Goal: Transaction & Acquisition: Book appointment/travel/reservation

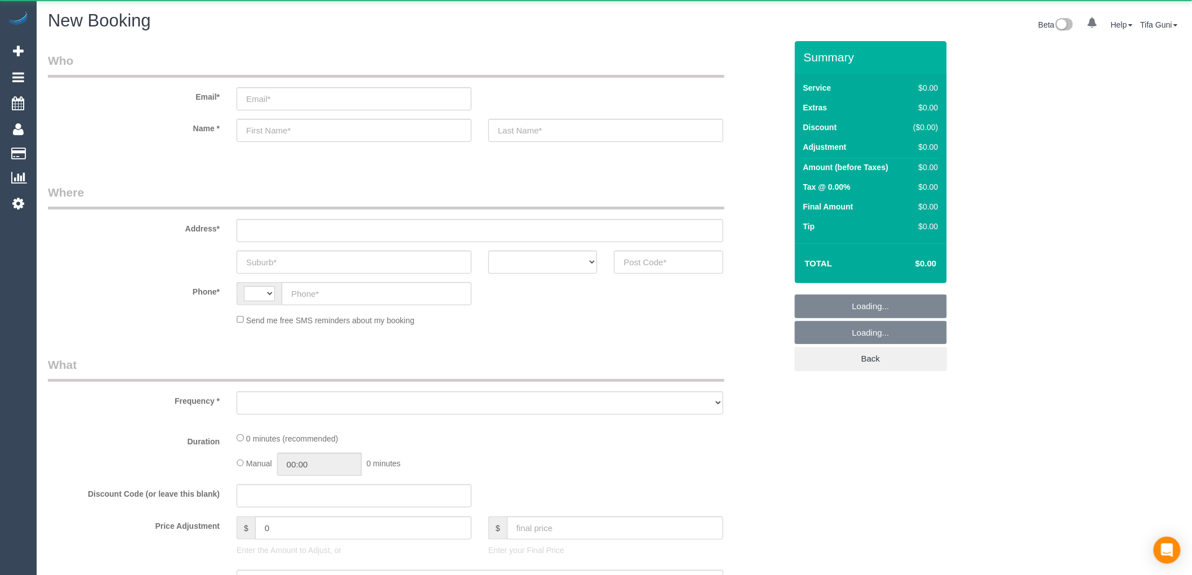
select select "string:AU"
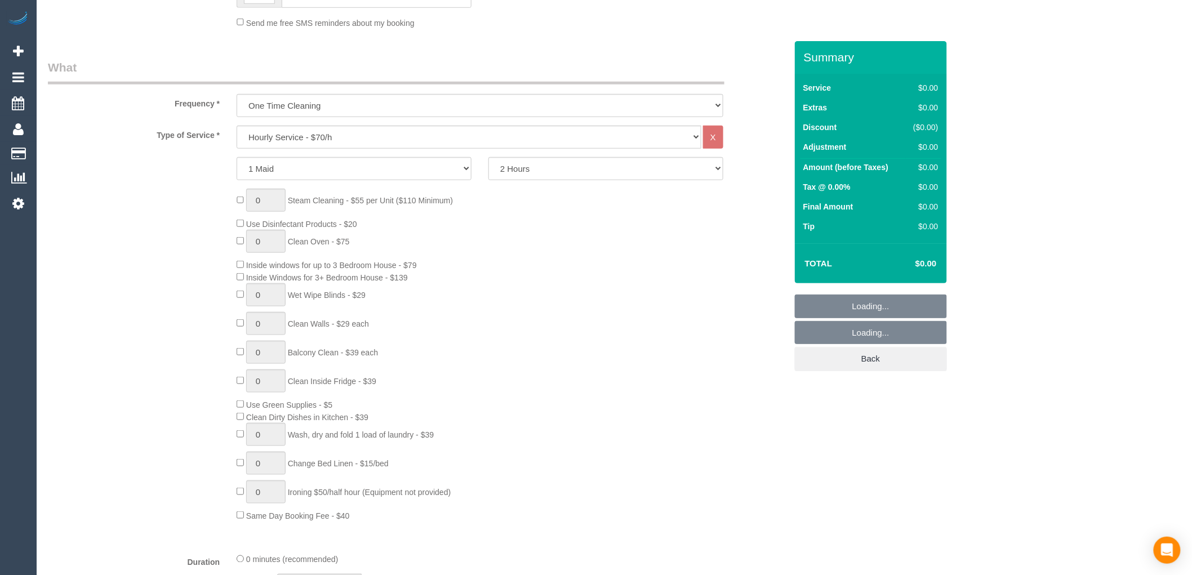
scroll to position [356, 0]
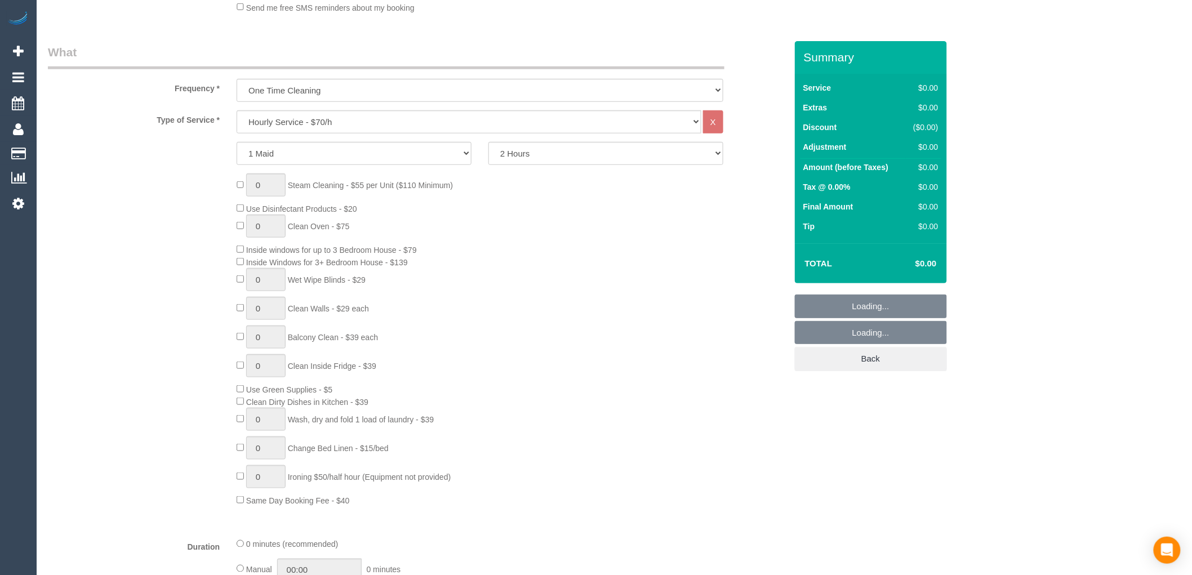
select select "object:2113"
drag, startPoint x: 339, startPoint y: 119, endPoint x: 335, endPoint y: 127, distance: 9.3
click at [339, 119] on select "Hourly Service - $70/h Hourly Service - $65/h Hourly Service - $60/h Hourly Ser…" at bounding box center [469, 121] width 465 height 23
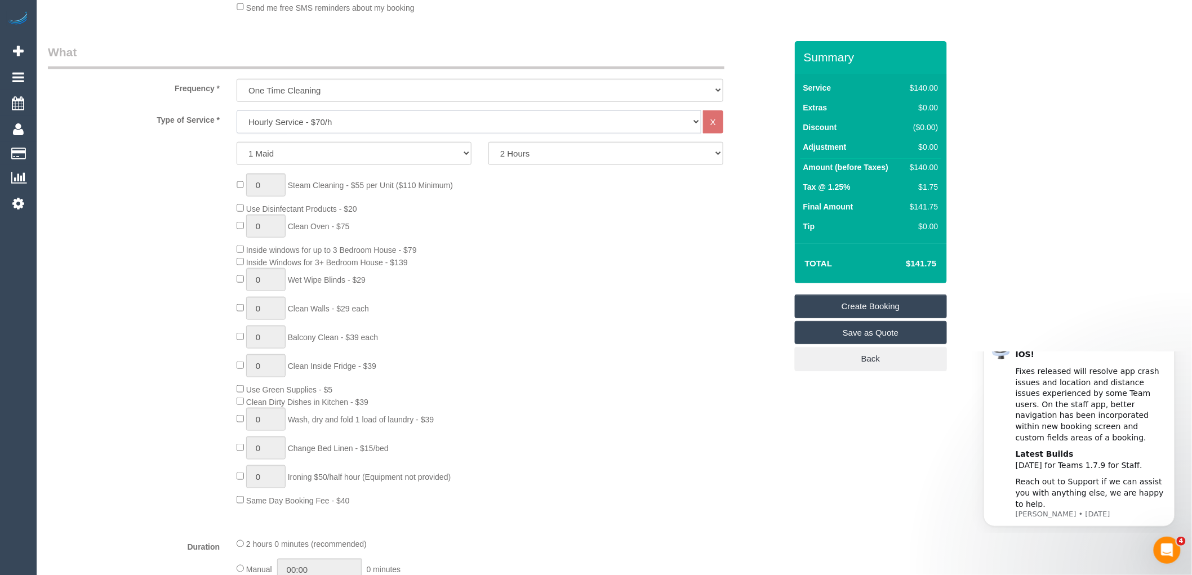
scroll to position [0, 0]
select select "213"
click at [237, 111] on select "Hourly Service - $70/h Hourly Service - $65/h Hourly Service - $60/h Hourly Ser…" at bounding box center [469, 121] width 465 height 23
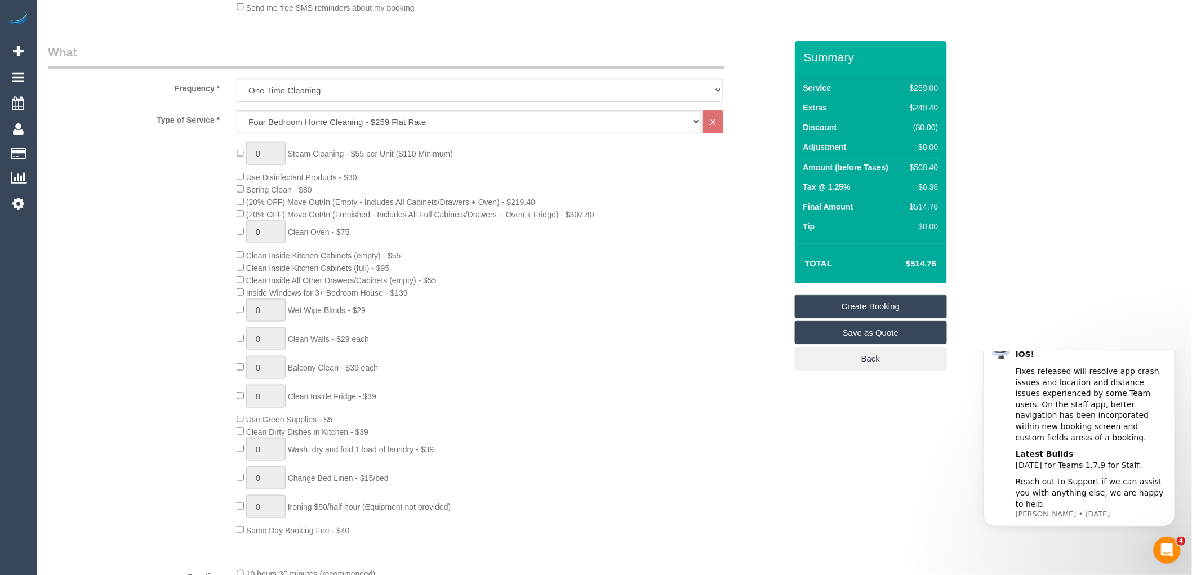
drag, startPoint x: 384, startPoint y: 178, endPoint x: 250, endPoint y: 177, distance: 134.1
click at [250, 177] on div "0 Steam Cleaning - $55 per Unit ($110 Minimum) Use Disinfectant Products - $30 …" at bounding box center [511, 339] width 566 height 394
copy span "Use Disinfectant Products - $30"
drag, startPoint x: 434, startPoint y: 273, endPoint x: 424, endPoint y: 277, distance: 10.7
click at [434, 273] on div "0 Steam Cleaning - $55 per Unit ($110 Minimum) Use Disinfectant Products - $30 …" at bounding box center [511, 339] width 566 height 394
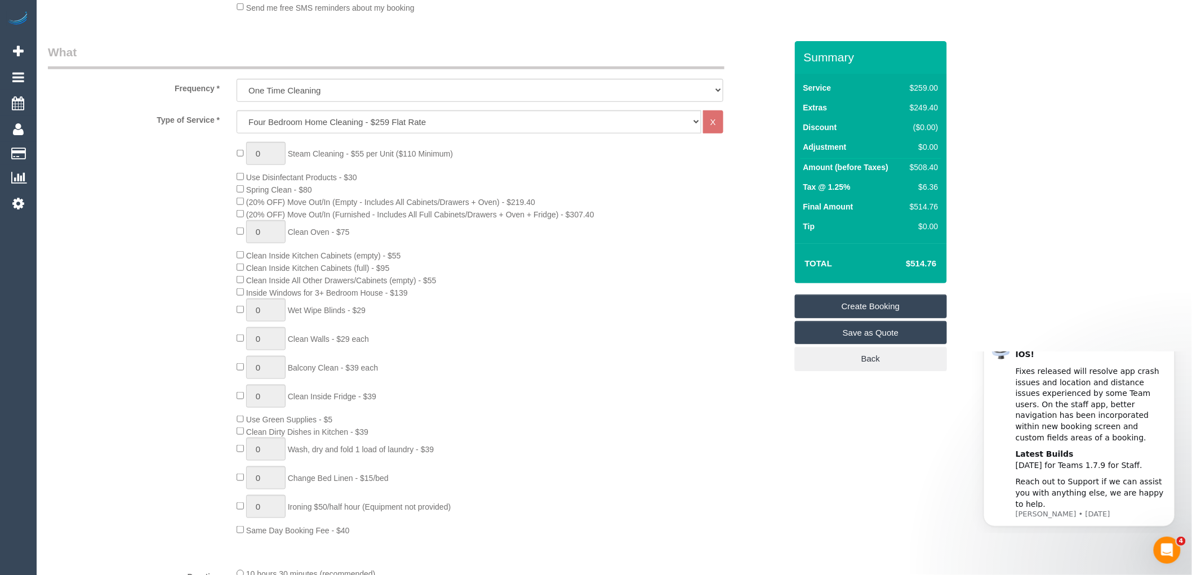
click at [234, 300] on div "0 Steam Cleaning - $55 per Unit ($110 Minimum) Use Disinfectant Products - $30 …" at bounding box center [511, 339] width 566 height 394
drag, startPoint x: 411, startPoint y: 295, endPoint x: 393, endPoint y: 295, distance: 18.0
click at [393, 295] on div "0 Steam Cleaning - $55 per Unit ($110 Minimum) Use Disinfectant Products - $30 …" at bounding box center [511, 339] width 566 height 394
copy span "$139"
drag, startPoint x: 938, startPoint y: 263, endPoint x: 903, endPoint y: 258, distance: 35.8
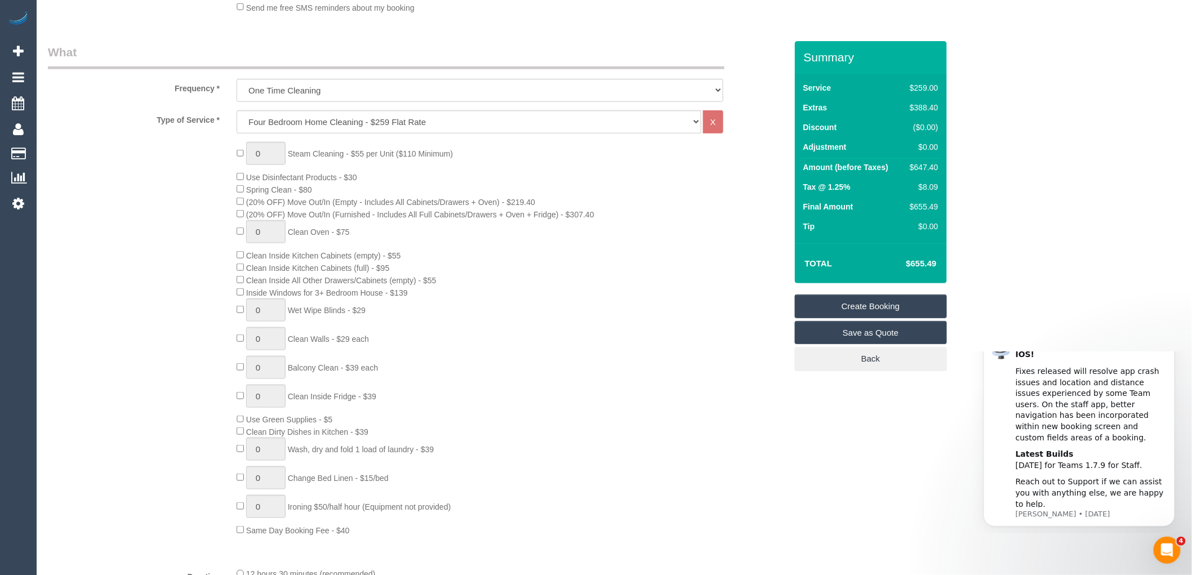
click at [903, 258] on td "$655.49" at bounding box center [904, 264] width 73 height 28
copy h4 "$655.49"
click at [487, 370] on div "0 Steam Cleaning - $55 per Unit ($110 Minimum) Use Disinfectant Products - $30 …" at bounding box center [511, 339] width 566 height 394
type input "1"
click at [264, 347] on input "1" at bounding box center [265, 338] width 39 height 23
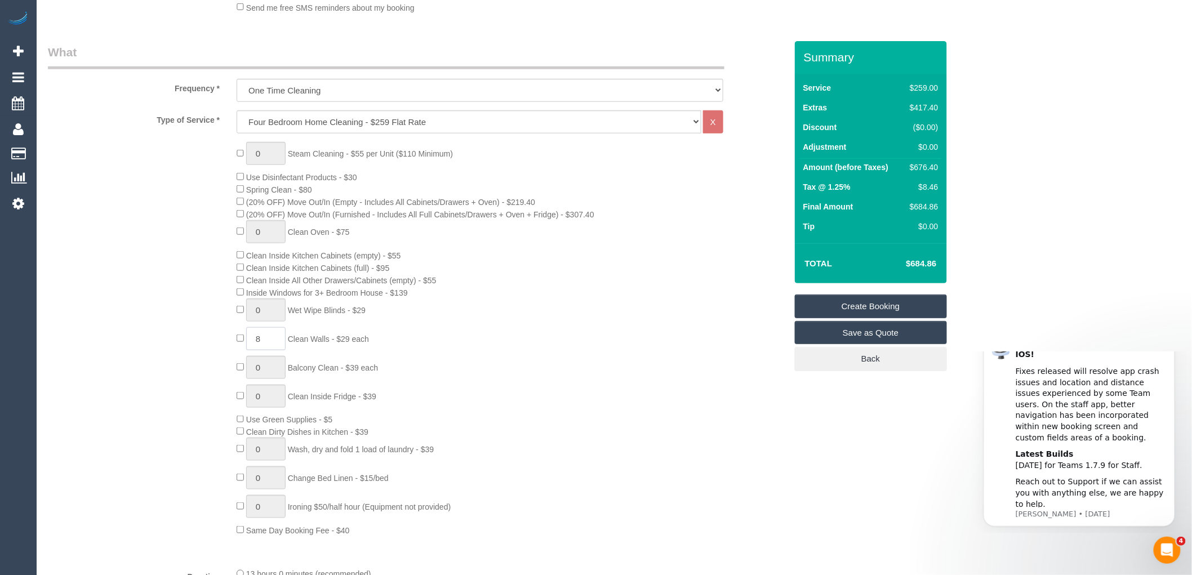
type input "8"
click at [432, 365] on div "0 Steam Cleaning - $55 per Unit ($110 Minimum) Use Disinfectant Products - $30 …" at bounding box center [511, 339] width 566 height 394
drag, startPoint x: 367, startPoint y: 336, endPoint x: 287, endPoint y: 341, distance: 79.6
click at [287, 341] on div "0 Steam Cleaning - $55 per Unit ($110 Minimum) Use Disinfectant Products - $30 …" at bounding box center [511, 339] width 566 height 394
copy span "Clean Walls - $29 each"
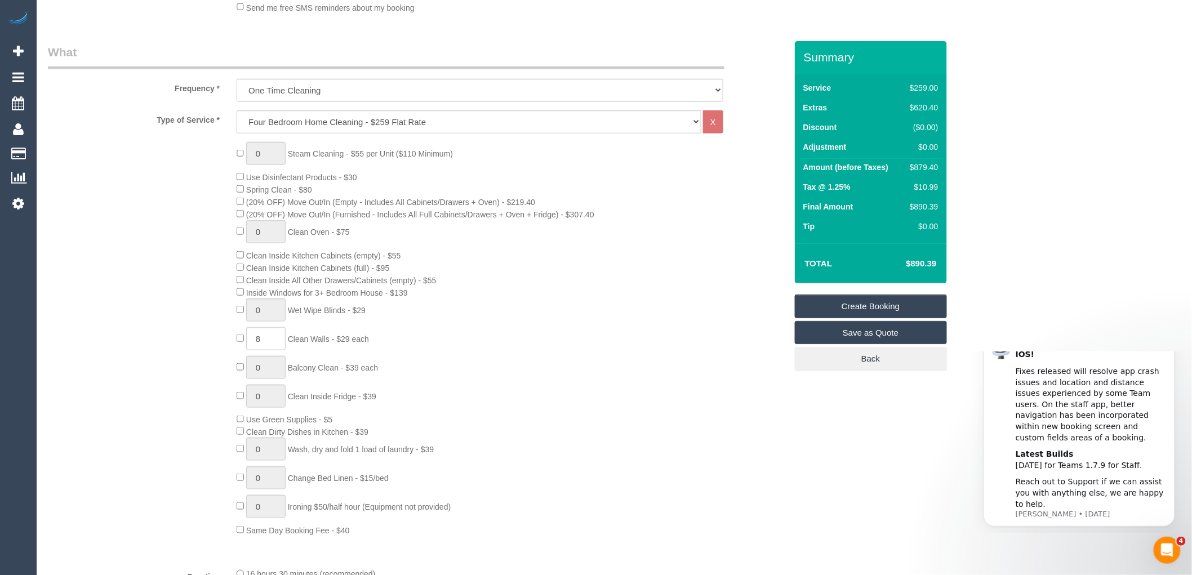
click at [536, 305] on div "0 Steam Cleaning - $55 per Unit ($110 Minimum) Use Disinfectant Products - $30 …" at bounding box center [511, 339] width 566 height 394
click at [575, 283] on div "0 Steam Cleaning - $55 per Unit ($110 Minimum) Use Disinfectant Products - $30 …" at bounding box center [511, 339] width 566 height 394
click at [576, 291] on div "0 Steam Cleaning - $55 per Unit ($110 Minimum) Use Disinfectant Products - $30 …" at bounding box center [511, 339] width 566 height 394
drag, startPoint x: 937, startPoint y: 258, endPoint x: 909, endPoint y: 261, distance: 28.4
click at [909, 261] on td "$890.39" at bounding box center [904, 264] width 73 height 28
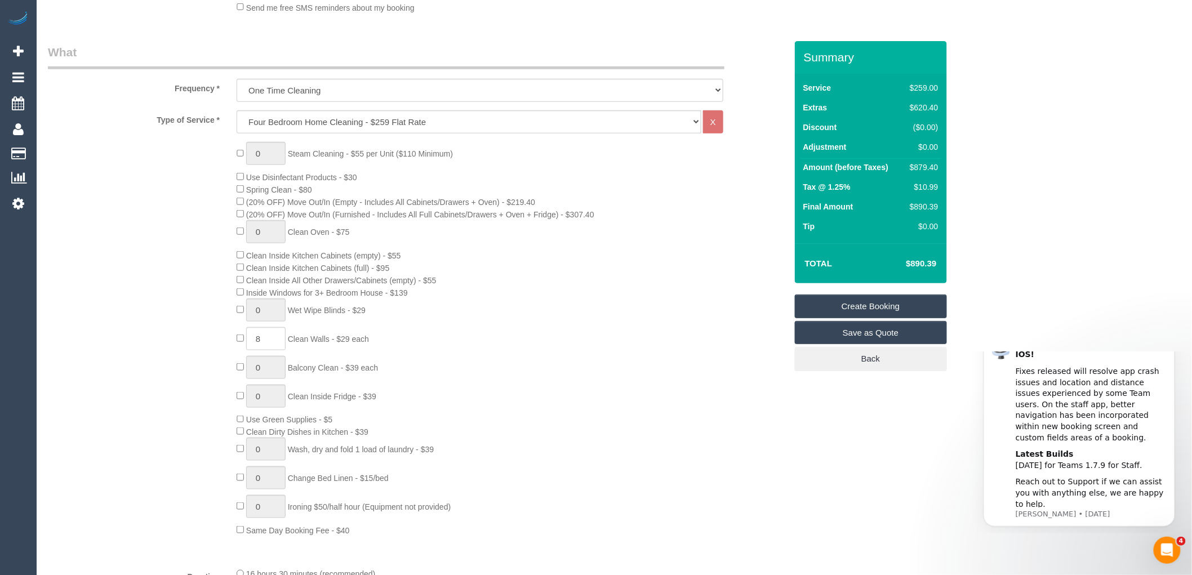
copy h4 "890.39"
type input "1"
click at [272, 151] on input "1" at bounding box center [265, 153] width 39 height 23
type input "3"
click at [526, 277] on div "3 Steam Cleaning - $55 per Unit ($110 Minimum) Use Disinfectant Products - $30 …" at bounding box center [511, 339] width 566 height 394
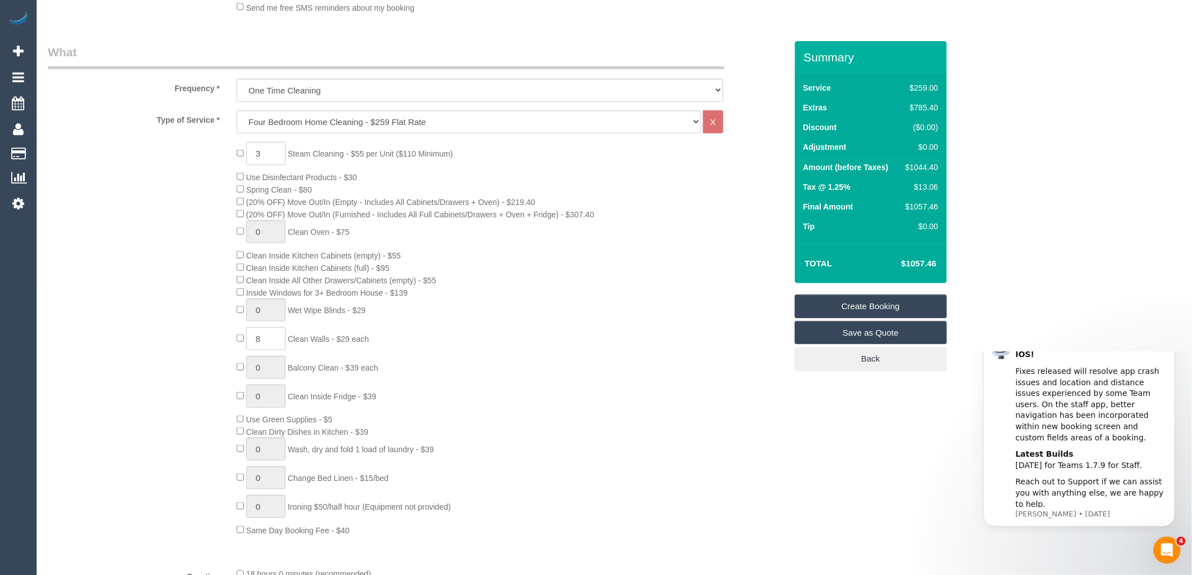
drag, startPoint x: 938, startPoint y: 262, endPoint x: 908, endPoint y: 261, distance: 30.5
click at [908, 261] on td "$1057.46" at bounding box center [902, 264] width 77 height 28
copy h4 "1057.46"
click at [618, 283] on div "3 Steam Cleaning - $55 per Unit ($110 Minimum) Use Disinfectant Products - $30 …" at bounding box center [511, 339] width 566 height 394
drag, startPoint x: 938, startPoint y: 186, endPoint x: 920, endPoint y: 184, distance: 18.1
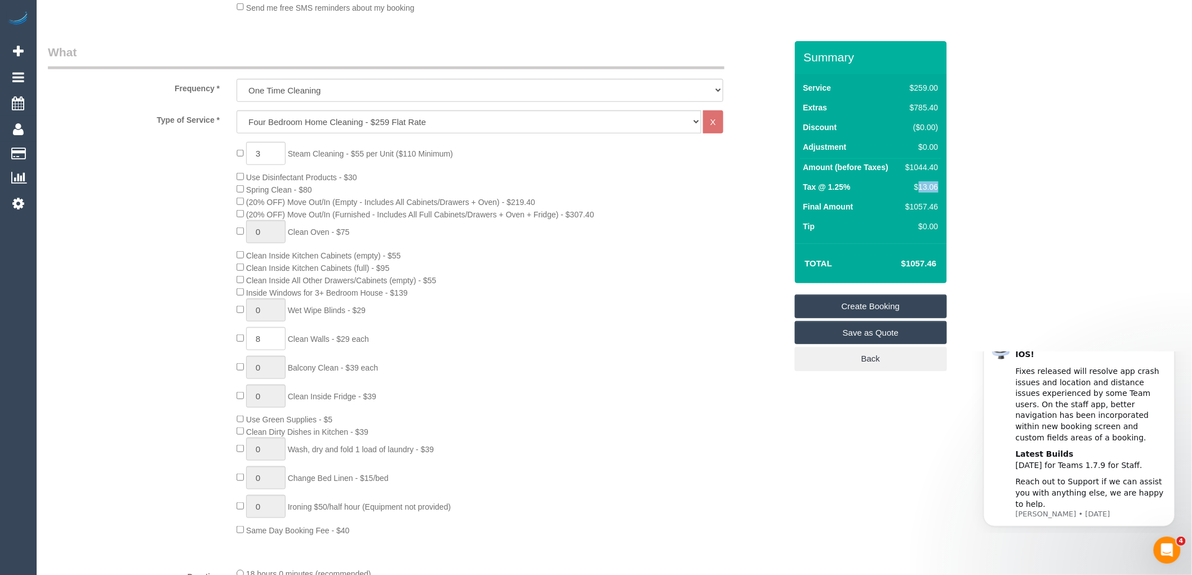
click at [920, 184] on div "$13.06" at bounding box center [920, 186] width 36 height 11
copy div "13.06"
